Goal: Information Seeking & Learning: Learn about a topic

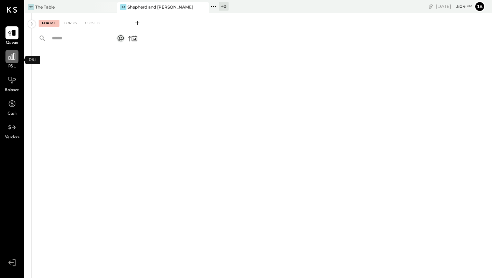
click at [13, 56] on icon at bounding box center [12, 56] width 7 height 7
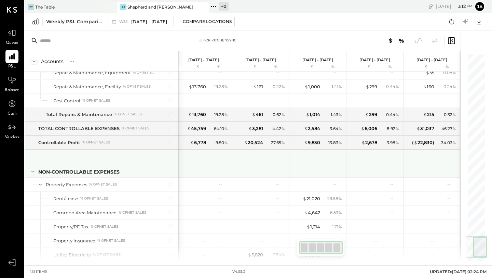
scroll to position [1541, 0]
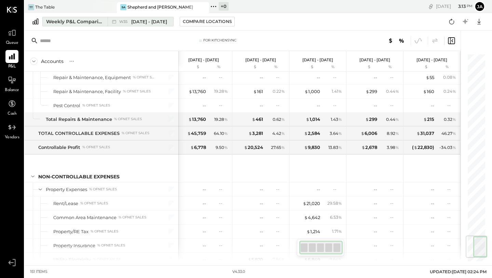
click at [86, 20] on div "Weekly P&L Comparison" at bounding box center [74, 21] width 57 height 7
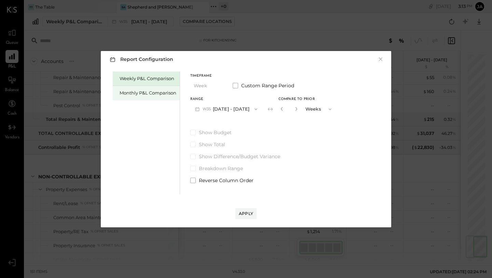
click at [167, 91] on div "Monthly P&L Comparison" at bounding box center [148, 93] width 57 height 6
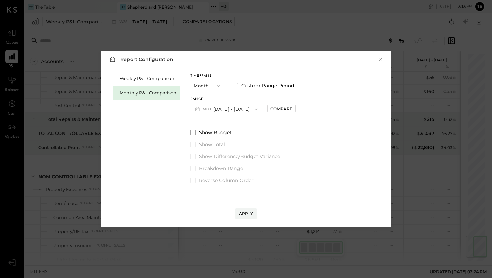
click at [255, 109] on icon "button" at bounding box center [256, 109] width 3 height 2
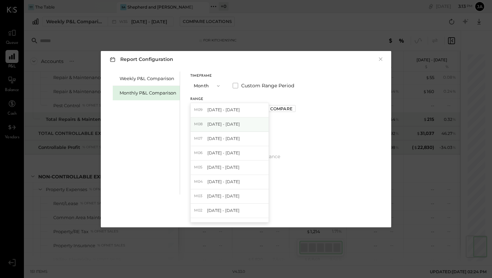
click at [247, 128] on div "M08 [DATE] - [DATE]" at bounding box center [230, 124] width 78 height 14
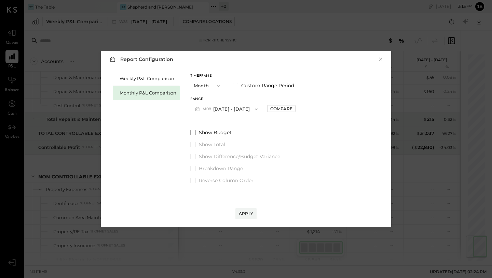
click at [246, 207] on div "Apply" at bounding box center [246, 206] width 277 height 25
click at [191, 131] on span at bounding box center [192, 132] width 5 height 5
click at [193, 155] on span at bounding box center [192, 156] width 5 height 5
click at [248, 213] on div "Apply" at bounding box center [246, 213] width 14 height 6
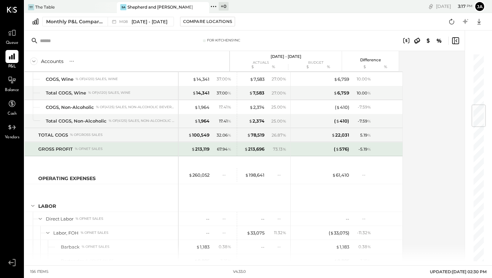
scroll to position [435, 0]
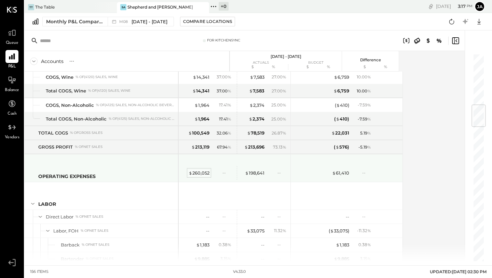
click at [199, 173] on div "$ 260,052" at bounding box center [199, 173] width 21 height 6
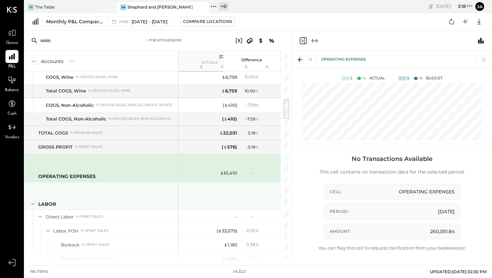
click at [175, 204] on div "LABOR" at bounding box center [102, 195] width 154 height 27
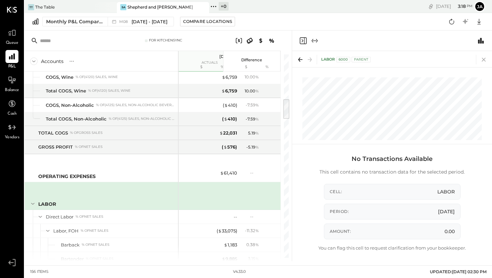
click at [395, 57] on icon at bounding box center [484, 60] width 10 height 10
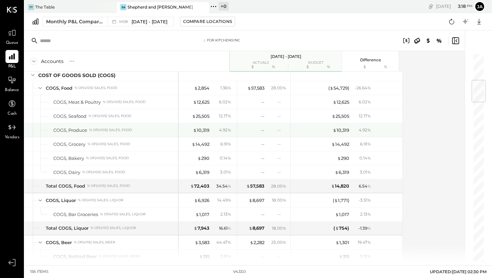
scroll to position [223, 0]
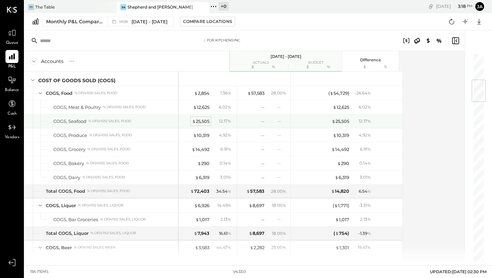
click at [205, 119] on div "$ 25,505" at bounding box center [200, 121] width 17 height 6
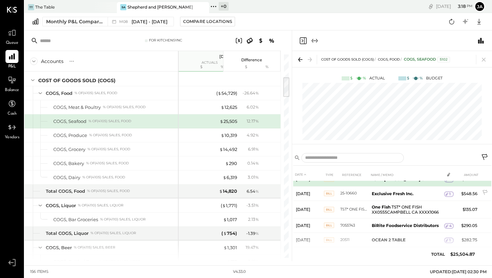
scroll to position [124, 0]
click at [384, 208] on td "One Fish TST* ONE FISH XX0555CAMPBELL CA XXXX1066" at bounding box center [406, 208] width 75 height 17
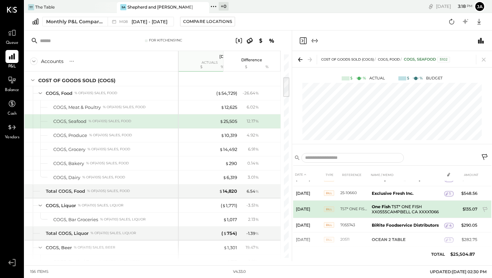
click at [347, 206] on td "TST* ONE FISH XX0555CAMPBELL CA XXXX1066" at bounding box center [355, 208] width 29 height 17
click at [395, 208] on td "$135.07" at bounding box center [467, 208] width 26 height 17
click at [395, 207] on icon at bounding box center [485, 209] width 7 height 7
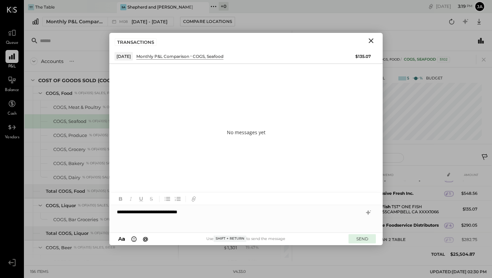
click at [360, 232] on button "SEND" at bounding box center [362, 238] width 27 height 9
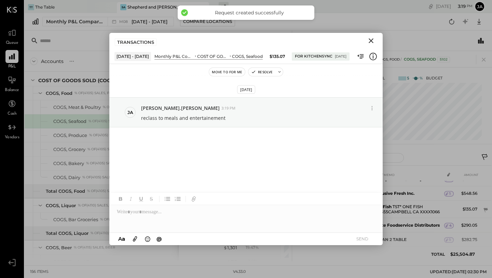
click at [371, 40] on icon "Close" at bounding box center [371, 40] width 5 height 5
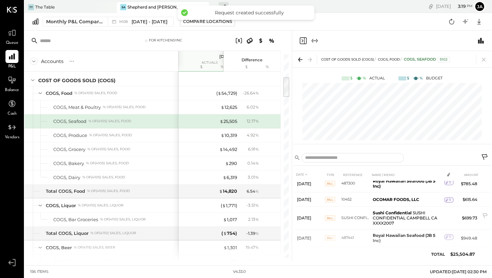
scroll to position [197, 0]
click at [376, 219] on td "Sushi Confidential SUSHI CONFIDENTIAL CAMPBELL CA XXXX2007" at bounding box center [407, 217] width 74 height 23
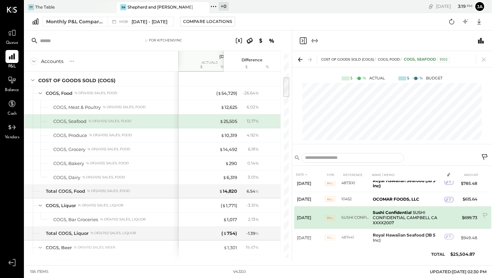
click at [389, 214] on td "Sushi Confidential SUSHI CONFIDENTIAL CAMPBELL CA XXXX2007" at bounding box center [407, 217] width 74 height 23
click at [395, 212] on icon at bounding box center [485, 215] width 7 height 7
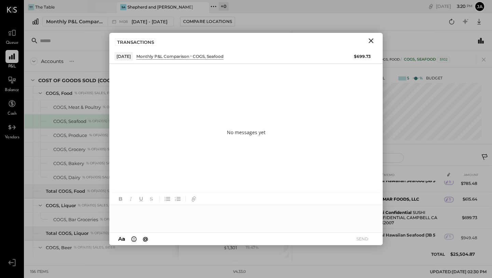
click at [205, 207] on div at bounding box center [245, 218] width 273 height 27
click at [365, 232] on button "SEND" at bounding box center [362, 238] width 27 height 9
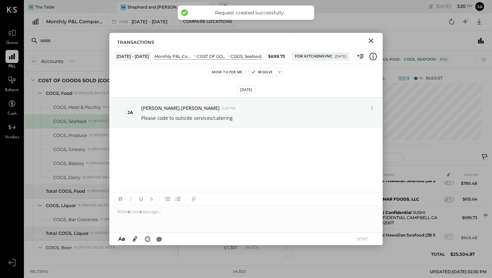
click at [370, 41] on icon "Close" at bounding box center [371, 41] width 8 height 8
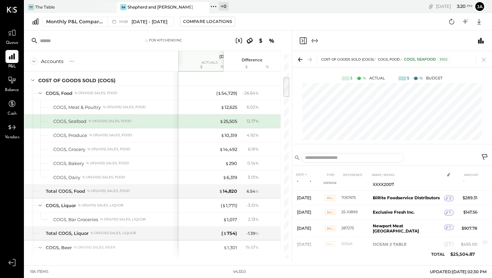
scroll to position [275, 0]
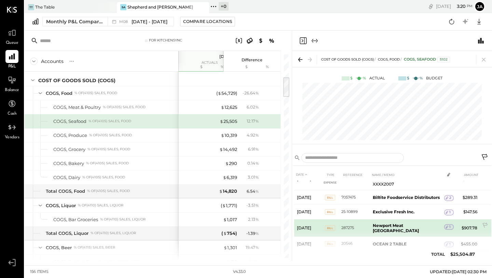
click at [393, 225] on b "Newport Meat [GEOGRAPHIC_DATA]" at bounding box center [396, 228] width 46 height 10
click at [395, 222] on td "$907.78" at bounding box center [467, 227] width 26 height 17
click at [395, 224] on icon at bounding box center [447, 226] width 5 height 5
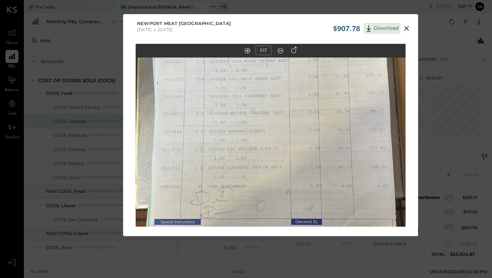
click at [395, 28] on icon at bounding box center [407, 28] width 8 height 8
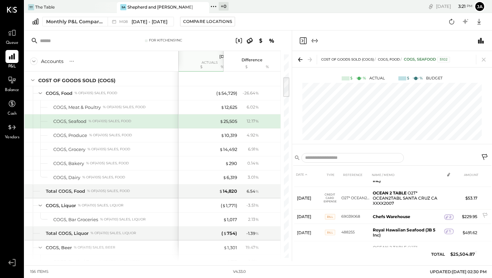
scroll to position [409, 0]
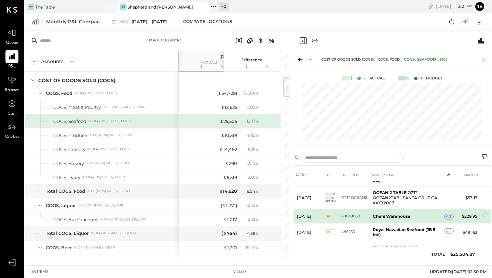
click at [395, 209] on td "$229.95" at bounding box center [467, 216] width 26 height 14
click at [395, 214] on span "2" at bounding box center [451, 216] width 2 height 5
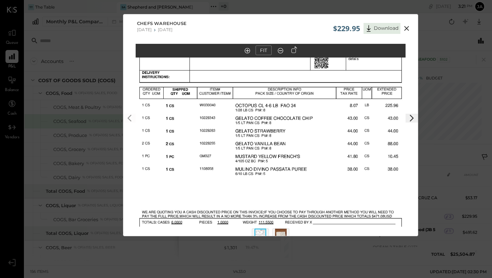
click at [395, 26] on icon at bounding box center [407, 28] width 8 height 8
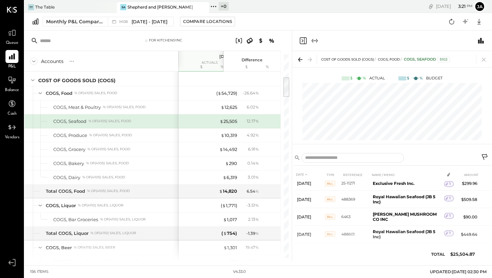
scroll to position [511, 0]
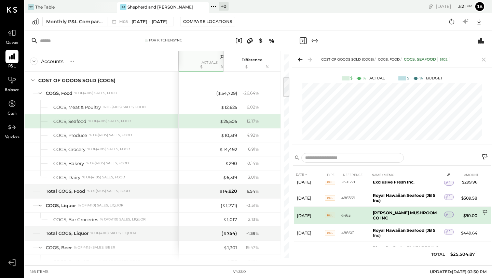
click at [395, 210] on icon at bounding box center [485, 213] width 7 height 7
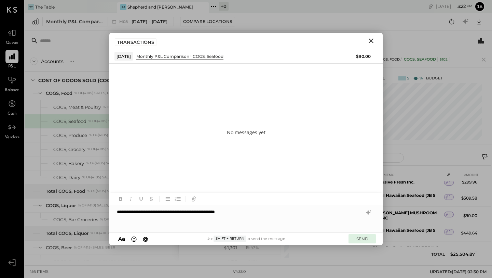
click at [364, 232] on button "SEND" at bounding box center [362, 238] width 27 height 9
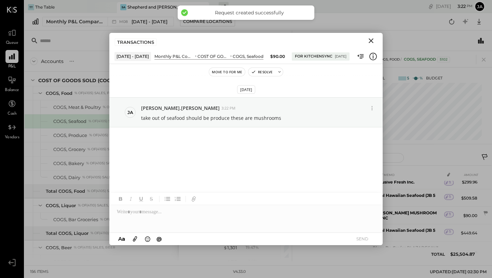
click at [371, 39] on icon "Close" at bounding box center [371, 41] width 8 height 8
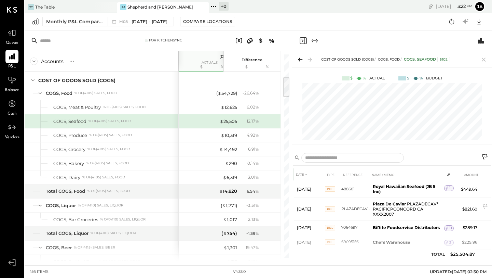
scroll to position [556, 0]
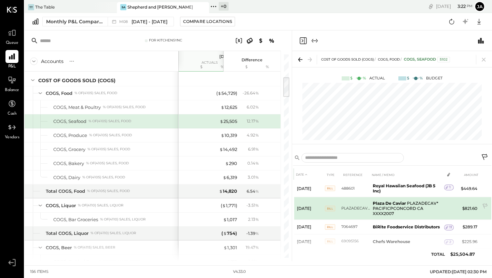
click at [395, 199] on td "$821.60" at bounding box center [467, 208] width 26 height 23
click at [395, 200] on b "Plaza De Caviar" at bounding box center [389, 202] width 33 height 5
click at [395, 203] on icon at bounding box center [485, 206] width 7 height 7
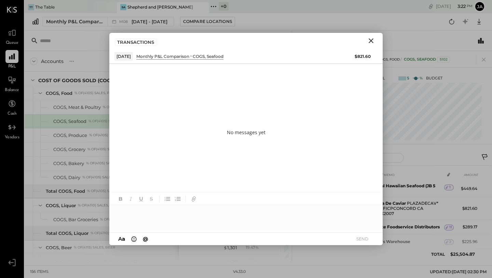
click at [370, 40] on icon "Close" at bounding box center [371, 41] width 8 height 8
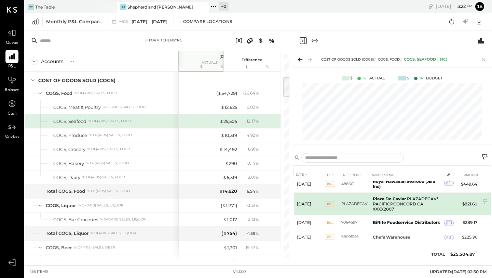
scroll to position [555, 0]
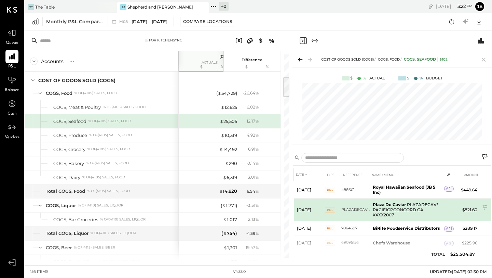
click at [330, 207] on span "BILL" at bounding box center [330, 209] width 10 height 5
click at [356, 200] on td "PLAZADECAV* PACIFICPCONCORD CA XXXX2007" at bounding box center [356, 209] width 29 height 23
click at [387, 198] on td "Plaza De Caviar PLAZADECAV* PACIFICPCONCORD CA XXXX2007" at bounding box center [407, 209] width 74 height 23
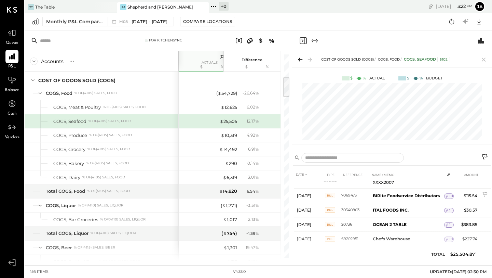
scroll to position [820, 0]
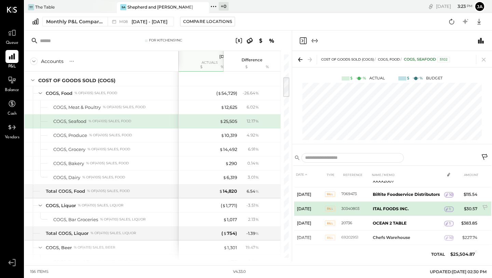
click at [395, 206] on div "1" at bounding box center [449, 208] width 10 height 5
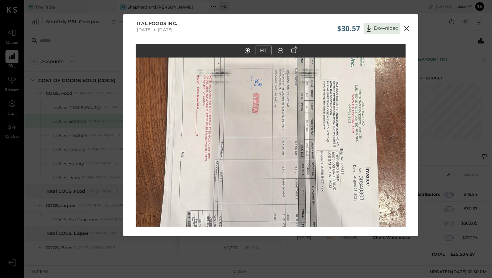
click at [395, 27] on icon at bounding box center [407, 28] width 8 height 8
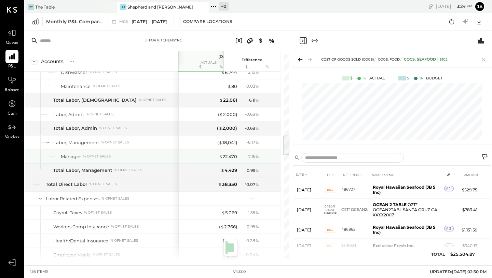
scroll to position [791, 0]
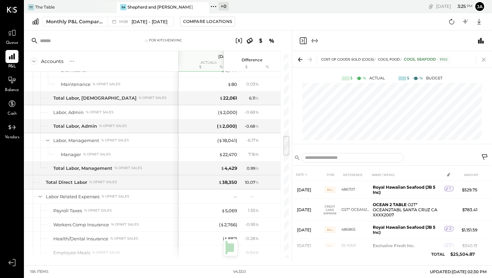
click at [395, 58] on icon at bounding box center [484, 60] width 10 height 10
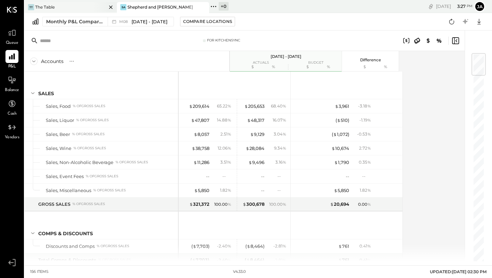
click at [90, 7] on div "TT The Table" at bounding box center [66, 7] width 82 height 6
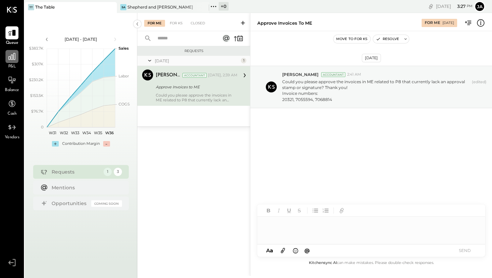
click at [13, 58] on icon at bounding box center [12, 56] width 7 height 7
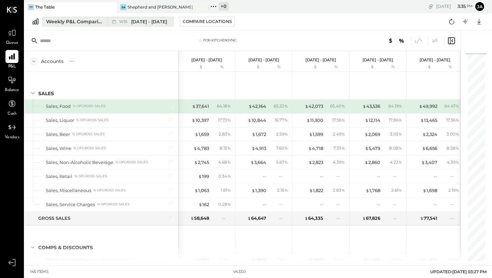
click at [81, 22] on div "Weekly P&L Comparison" at bounding box center [74, 21] width 57 height 7
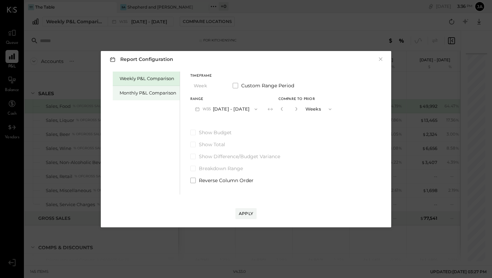
click at [164, 94] on div "Monthly P&L Comparison" at bounding box center [148, 93] width 57 height 6
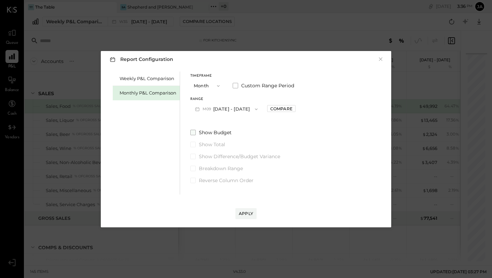
click at [193, 133] on span at bounding box center [192, 132] width 5 height 5
click at [193, 155] on span at bounding box center [192, 156] width 5 height 5
click at [247, 213] on div "Apply" at bounding box center [246, 213] width 14 height 6
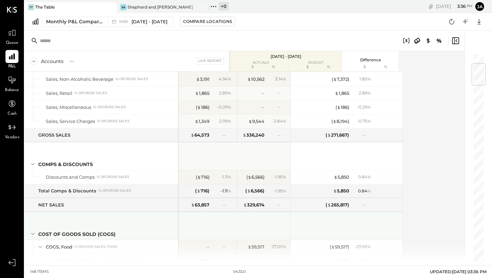
scroll to position [84, 0]
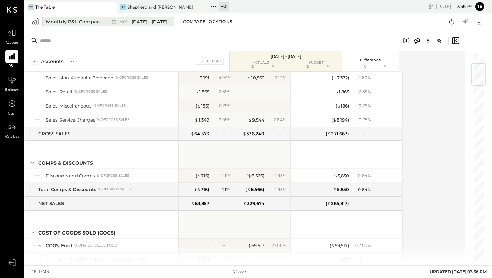
click at [146, 23] on span "[DATE] - [DATE]" at bounding box center [150, 21] width 36 height 6
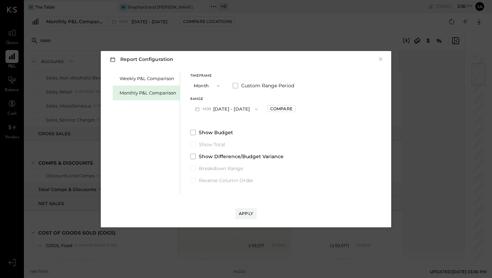
click at [231, 107] on button "M09 [DATE] - [DATE]" at bounding box center [226, 109] width 72 height 13
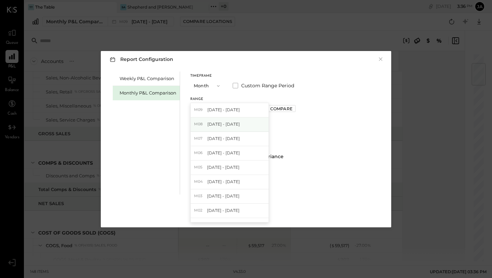
click at [232, 122] on span "[DATE] - [DATE]" at bounding box center [224, 124] width 32 height 6
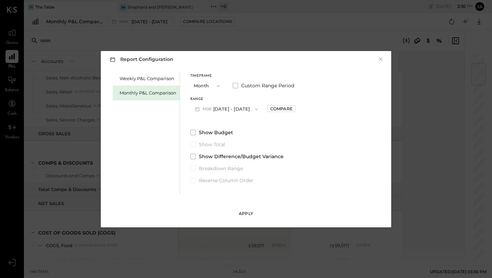
click at [244, 212] on div "Apply" at bounding box center [246, 213] width 14 height 6
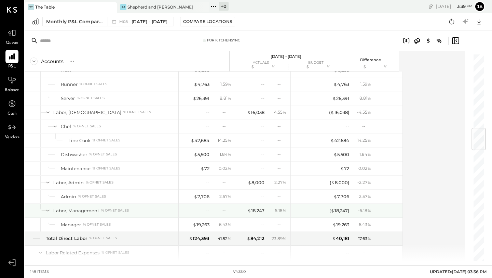
scroll to position [635, 0]
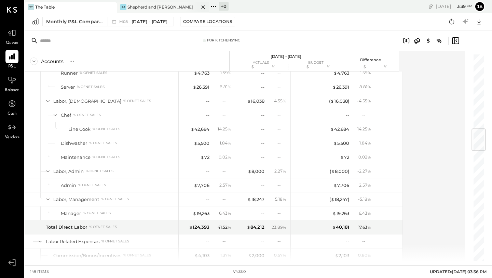
click at [167, 7] on div "Shepherd and [PERSON_NAME]" at bounding box center [161, 7] width 66 height 6
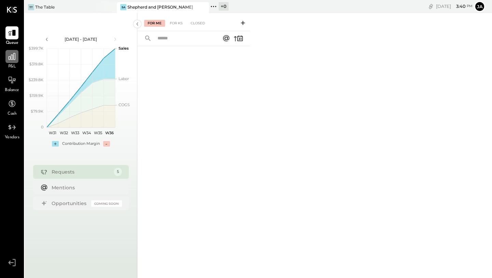
click at [13, 55] on icon at bounding box center [12, 56] width 7 height 7
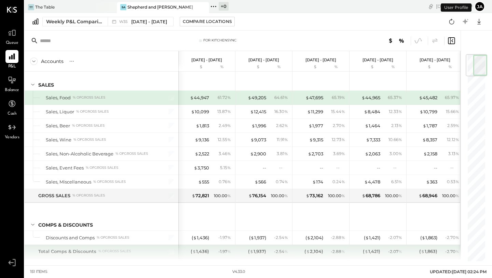
scroll to position [0, 0]
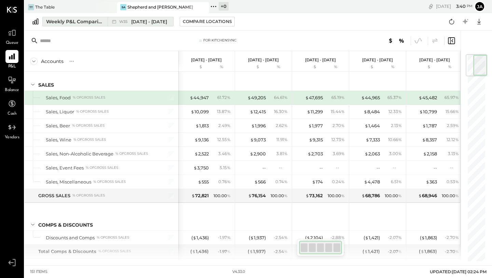
click at [86, 18] on div "Weekly P&L Comparison" at bounding box center [74, 21] width 57 height 7
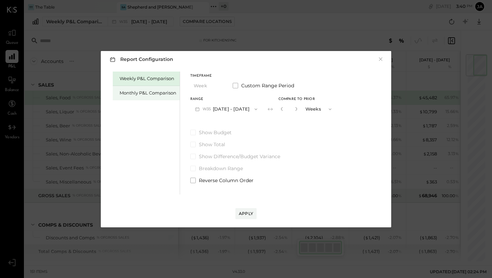
click at [154, 94] on div "Monthly P&L Comparison" at bounding box center [148, 93] width 57 height 6
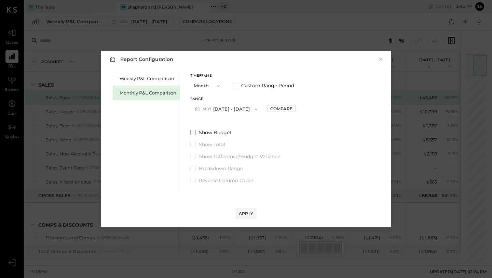
click at [191, 131] on span at bounding box center [192, 132] width 5 height 5
click at [193, 154] on span at bounding box center [192, 156] width 5 height 5
click at [242, 212] on div "Apply" at bounding box center [246, 213] width 14 height 6
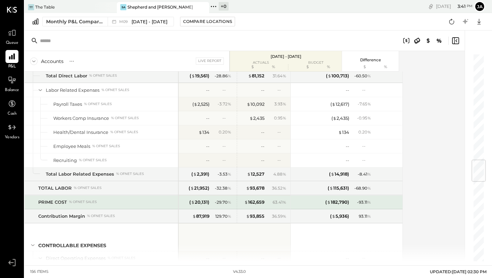
scroll to position [898, 0]
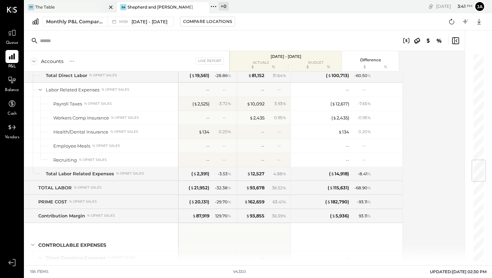
click at [83, 6] on div "TT The Table" at bounding box center [66, 7] width 82 height 6
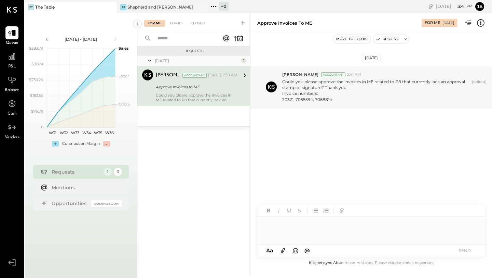
click at [12, 66] on span "P&L" at bounding box center [12, 67] width 8 height 6
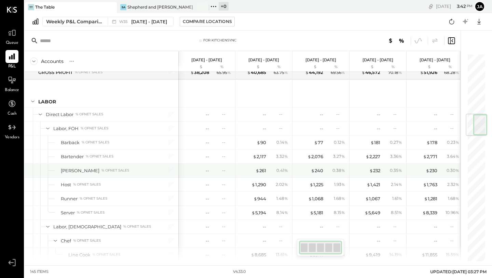
scroll to position [509, 0]
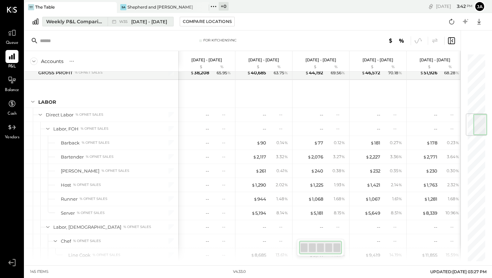
click at [84, 20] on div "Weekly P&L Comparison" at bounding box center [74, 21] width 57 height 7
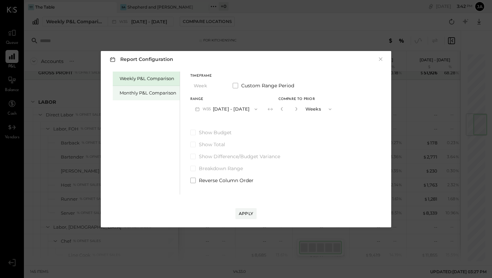
click at [130, 91] on div "Monthly P&L Comparison" at bounding box center [148, 93] width 57 height 6
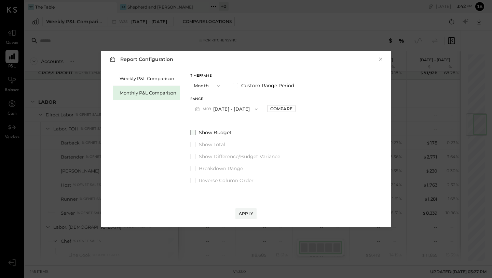
click at [193, 130] on span at bounding box center [192, 132] width 5 height 5
click at [195, 154] on span at bounding box center [192, 156] width 5 height 5
click at [242, 214] on div "Apply" at bounding box center [246, 213] width 14 height 6
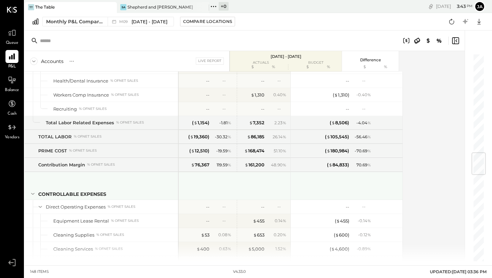
scroll to position [838, 0]
